Goal: Task Accomplishment & Management: Use online tool/utility

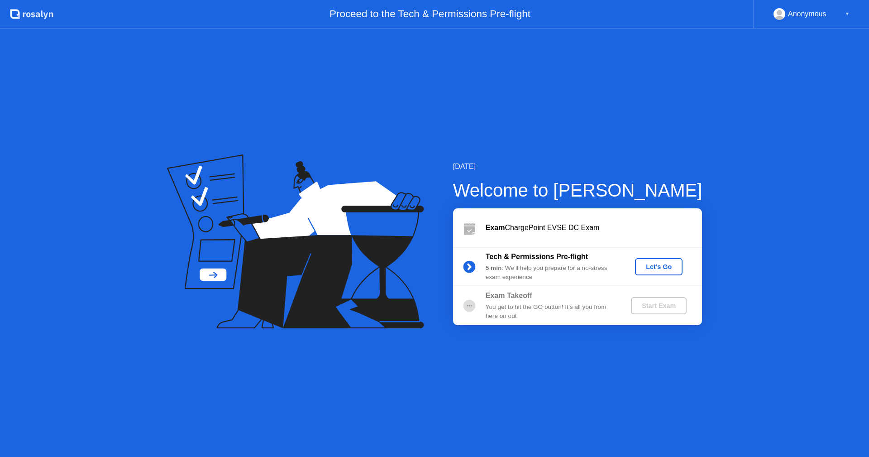
drag, startPoint x: 0, startPoint y: 0, endPoint x: 670, endPoint y: 268, distance: 721.7
click at [670, 268] on div "Let's Go" at bounding box center [658, 266] width 40 height 7
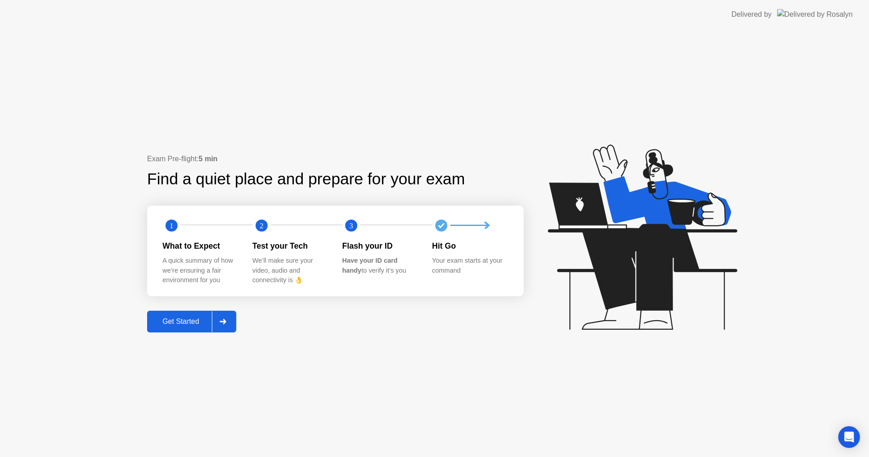
click at [185, 320] on div "Get Started" at bounding box center [181, 321] width 62 height 8
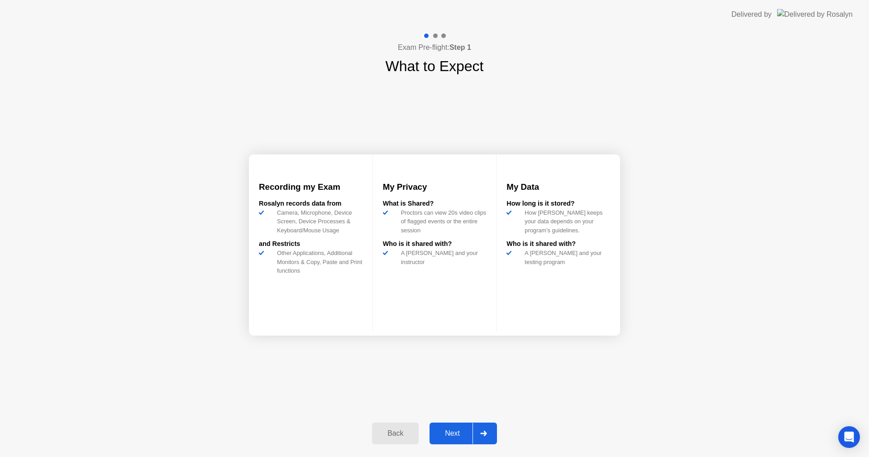
click at [439, 436] on div "Next" at bounding box center [452, 433] width 40 height 8
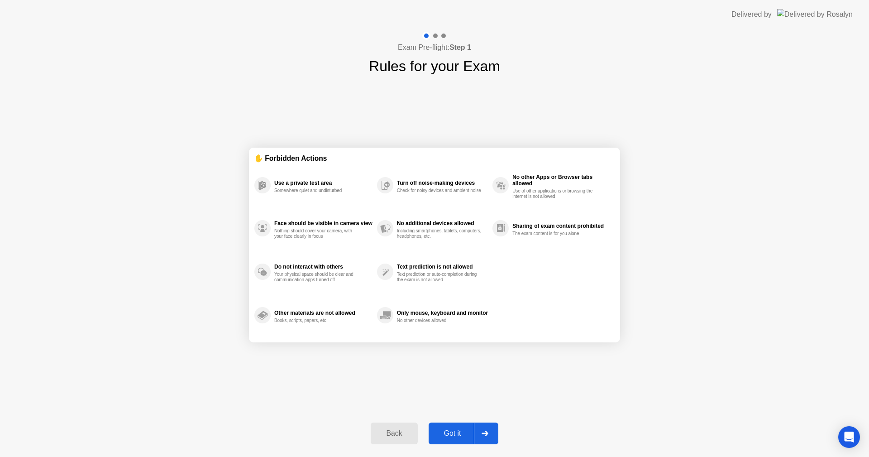
click at [442, 432] on div "Got it" at bounding box center [452, 433] width 43 height 8
select select "Available cameras"
select select "Available speakers"
select select "Available microphones"
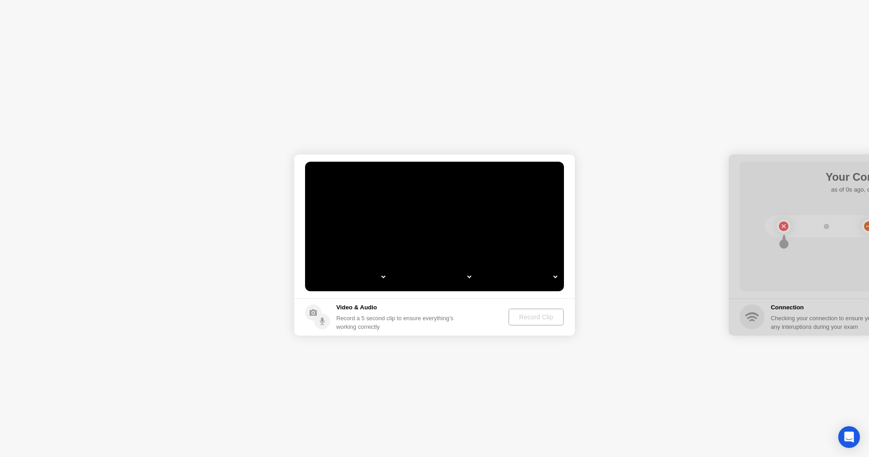
select select "**********"
select select "*******"
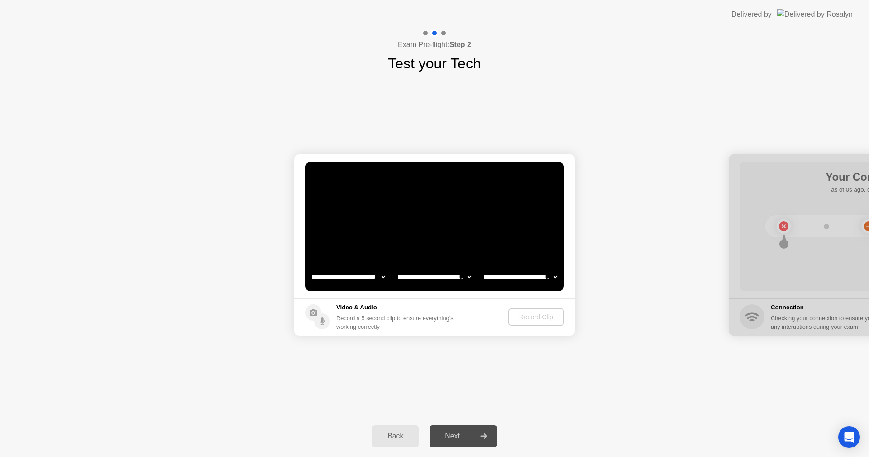
click at [539, 316] on div "Record Clip" at bounding box center [536, 316] width 48 height 7
select select "*******"
click at [525, 319] on div "Record Clip" at bounding box center [536, 316] width 48 height 7
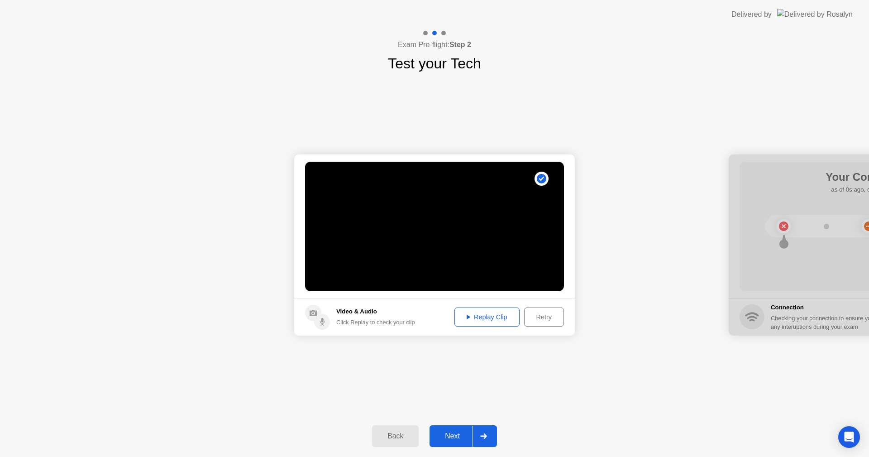
click at [455, 432] on div "Next" at bounding box center [452, 436] width 40 height 8
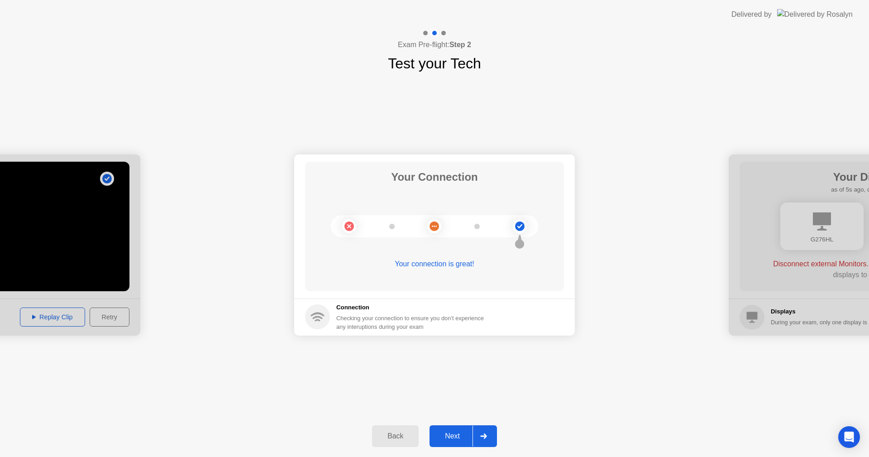
click at [443, 437] on div "Next" at bounding box center [452, 436] width 40 height 8
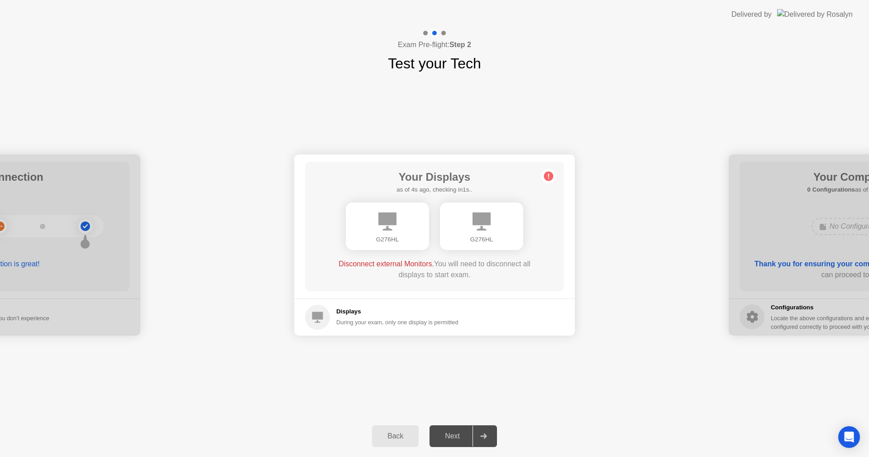
click at [385, 432] on div "Back" at bounding box center [395, 436] width 41 height 8
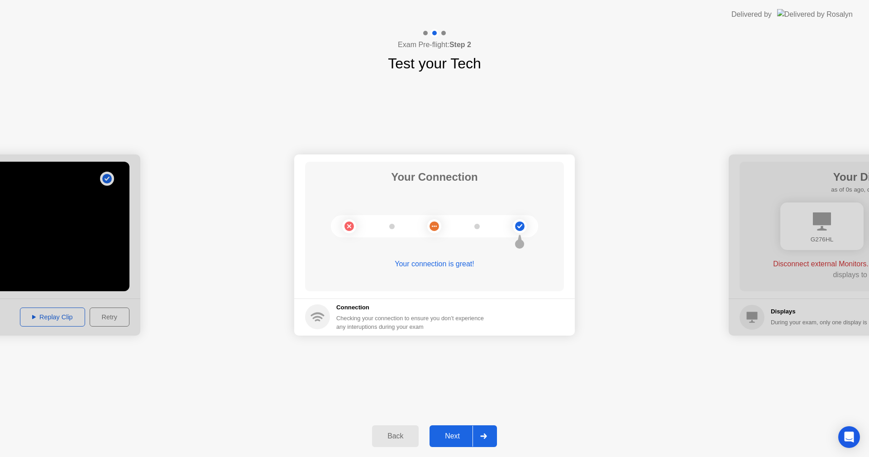
click at [385, 432] on div "Back" at bounding box center [395, 436] width 41 height 8
